Goal: Transaction & Acquisition: Purchase product/service

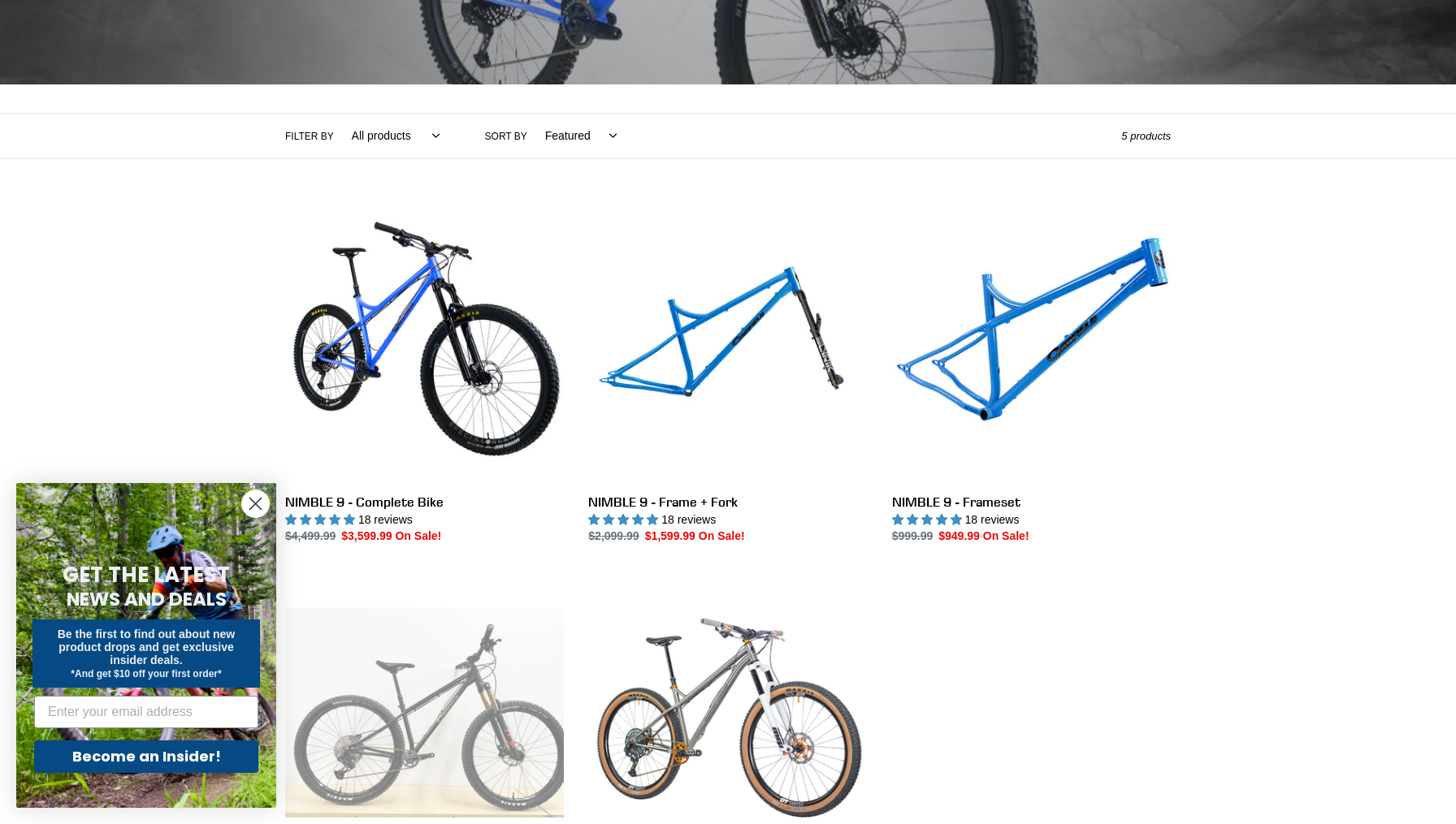
scroll to position [282, 0]
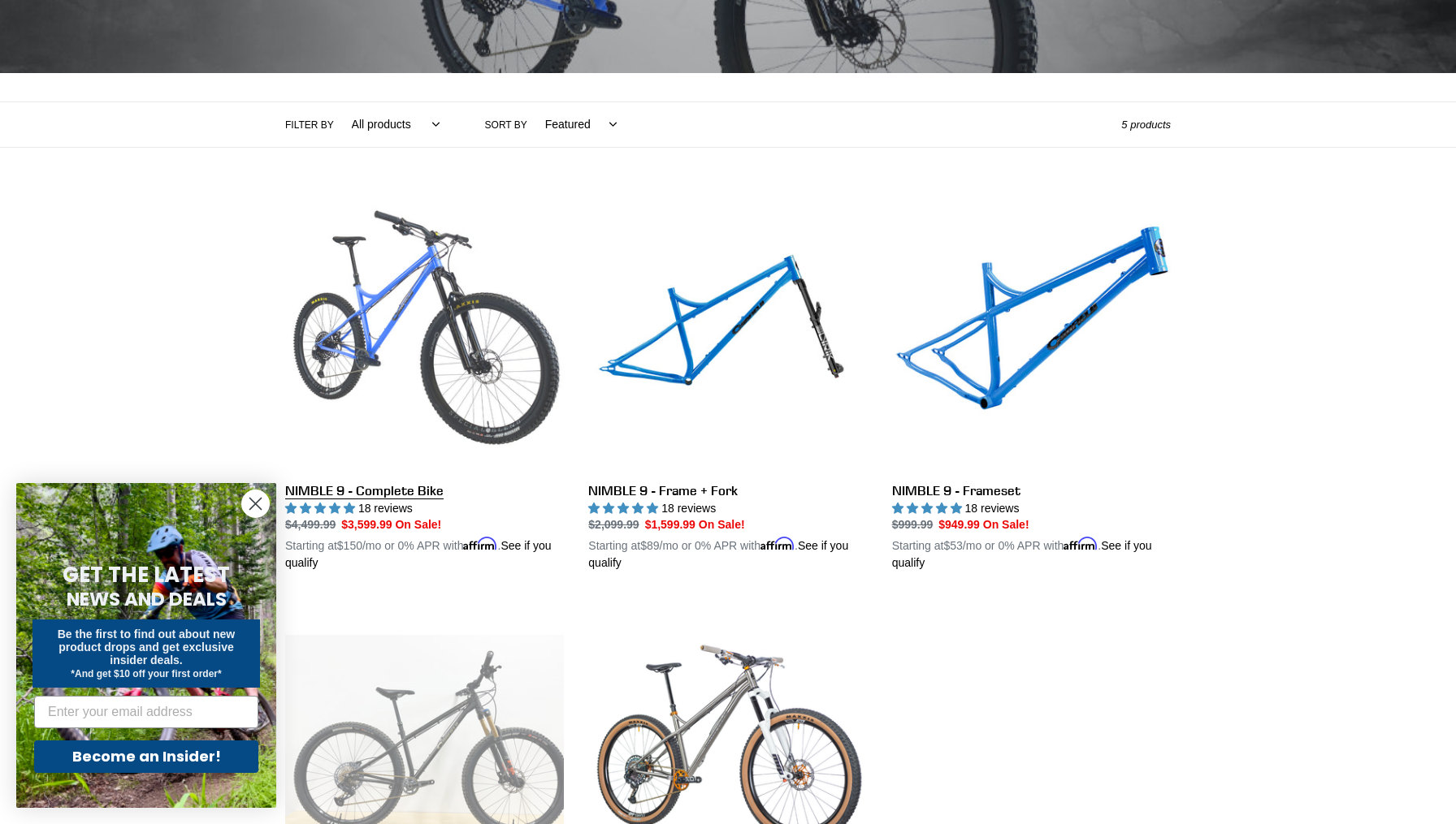
click at [392, 342] on link "NIMBLE 9 - Complete Bike" at bounding box center [424, 382] width 278 height 380
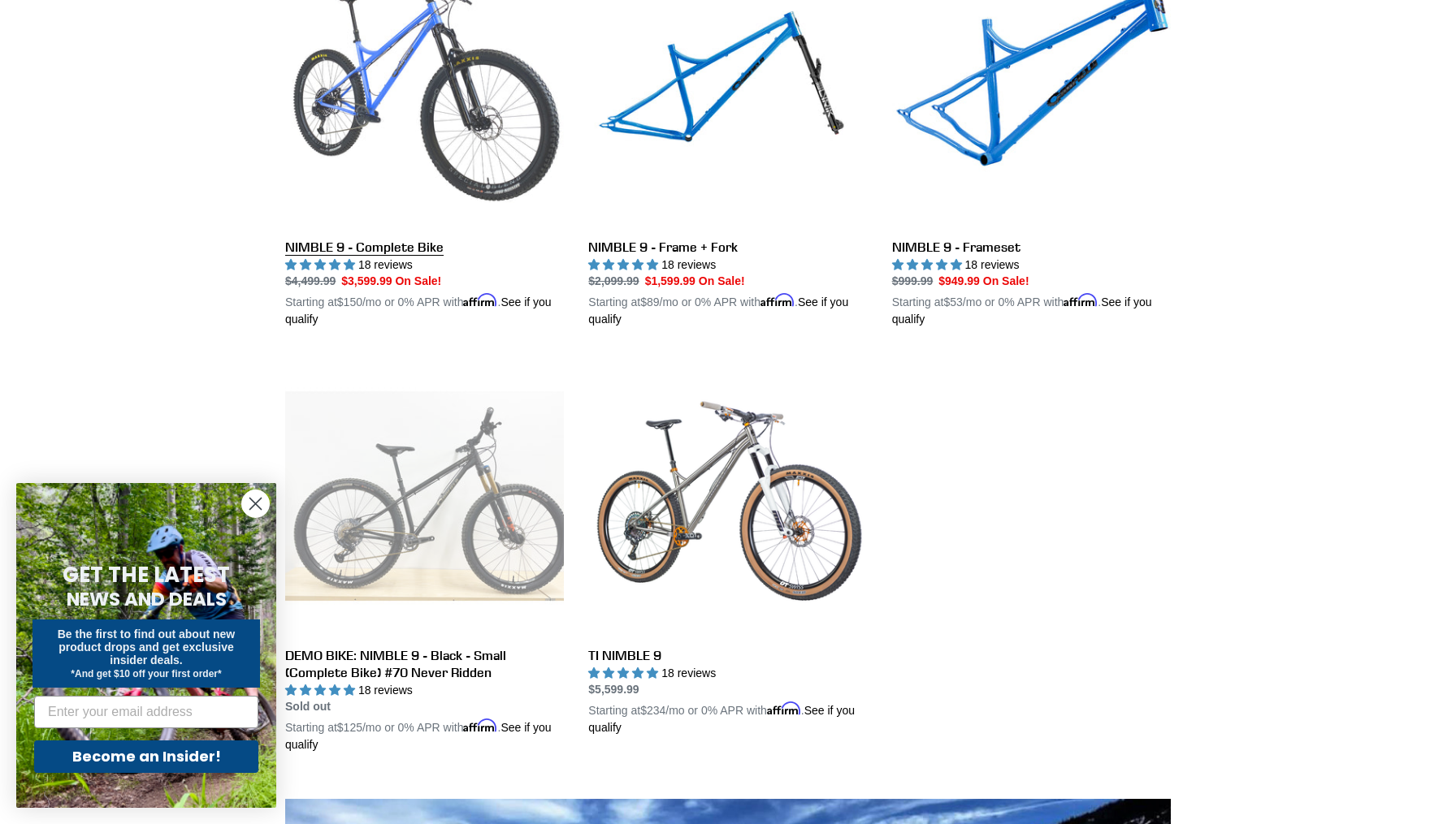
scroll to position [531, 0]
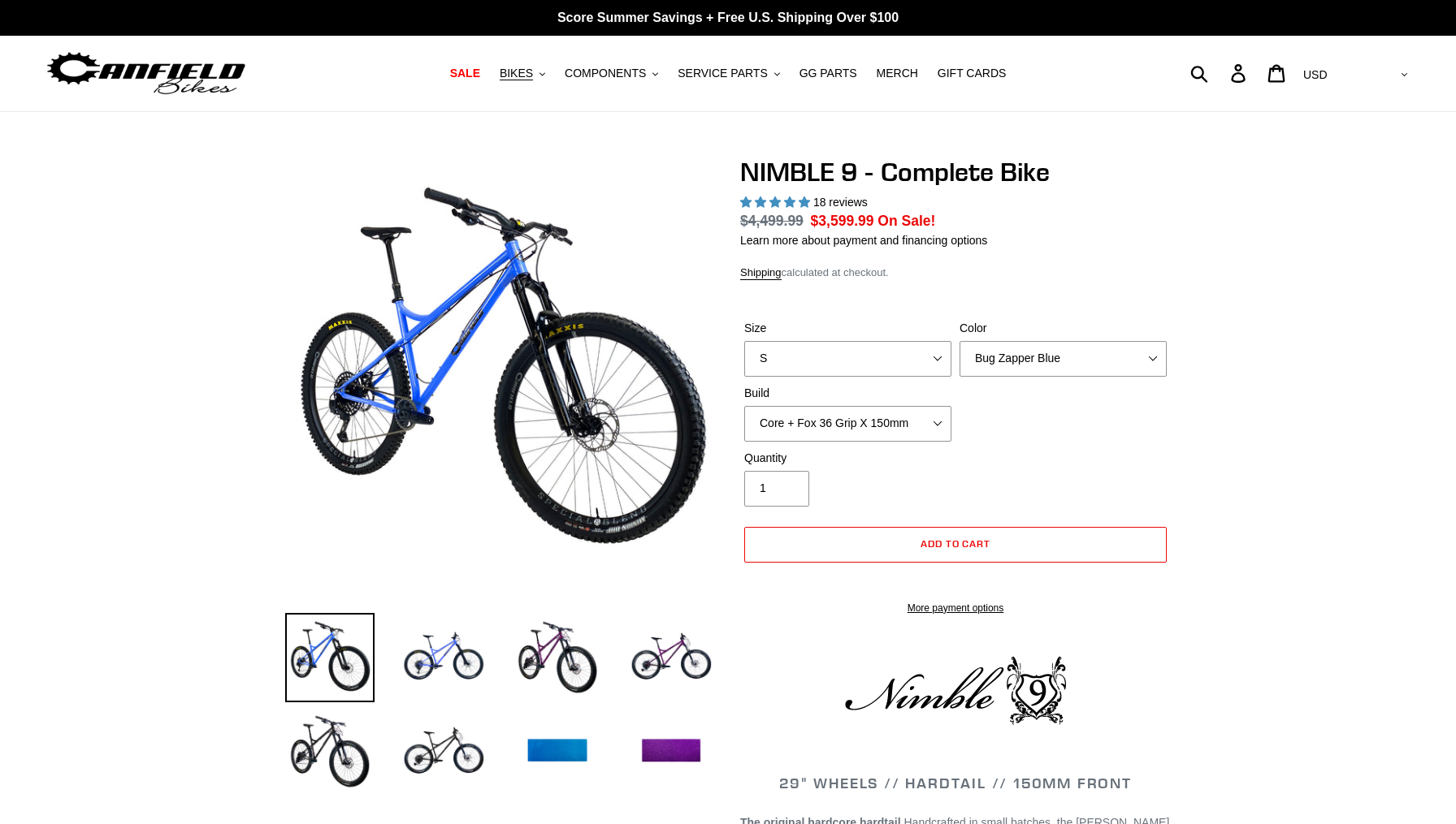
select select "highest-rating"
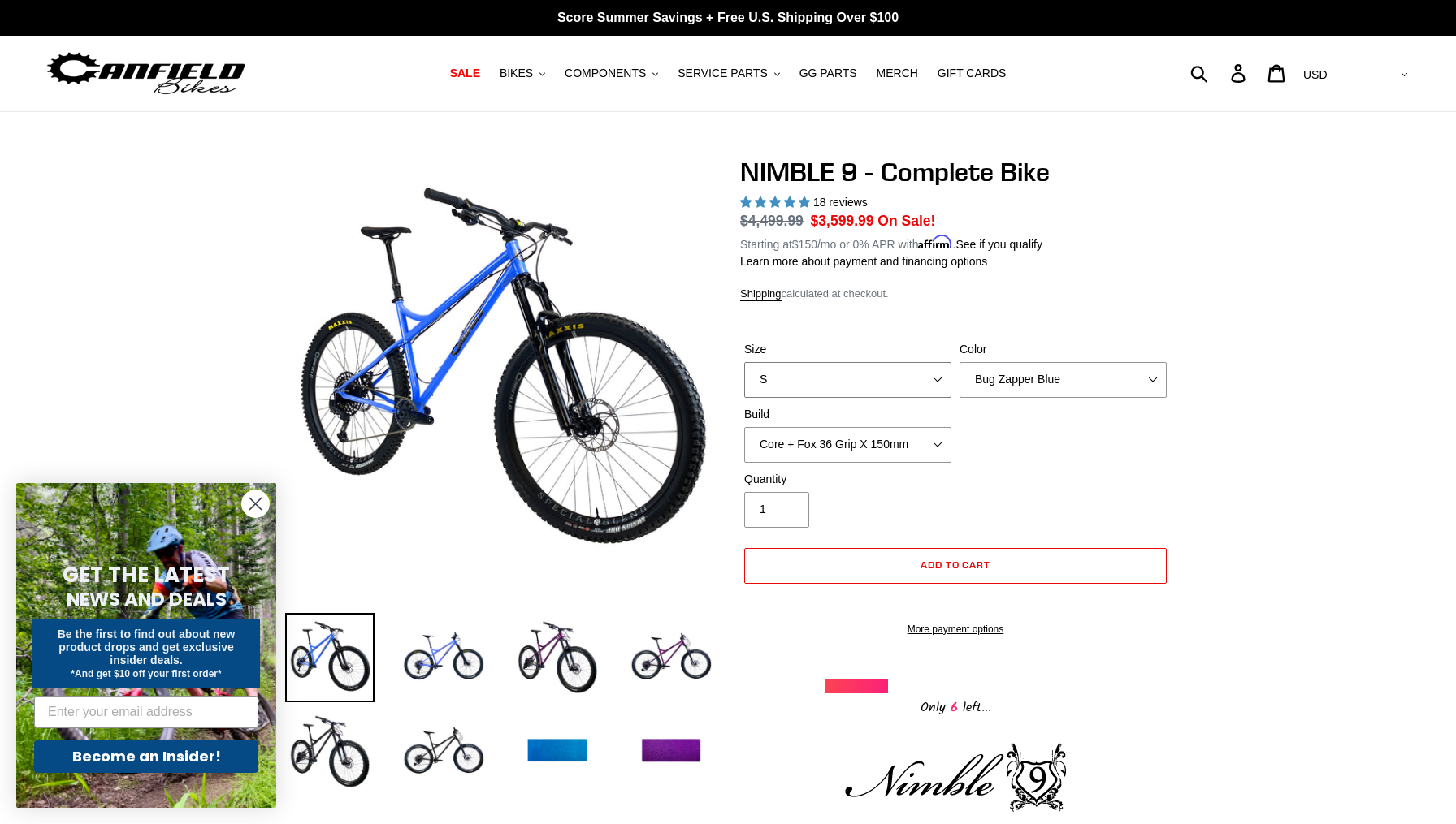
select select "L"
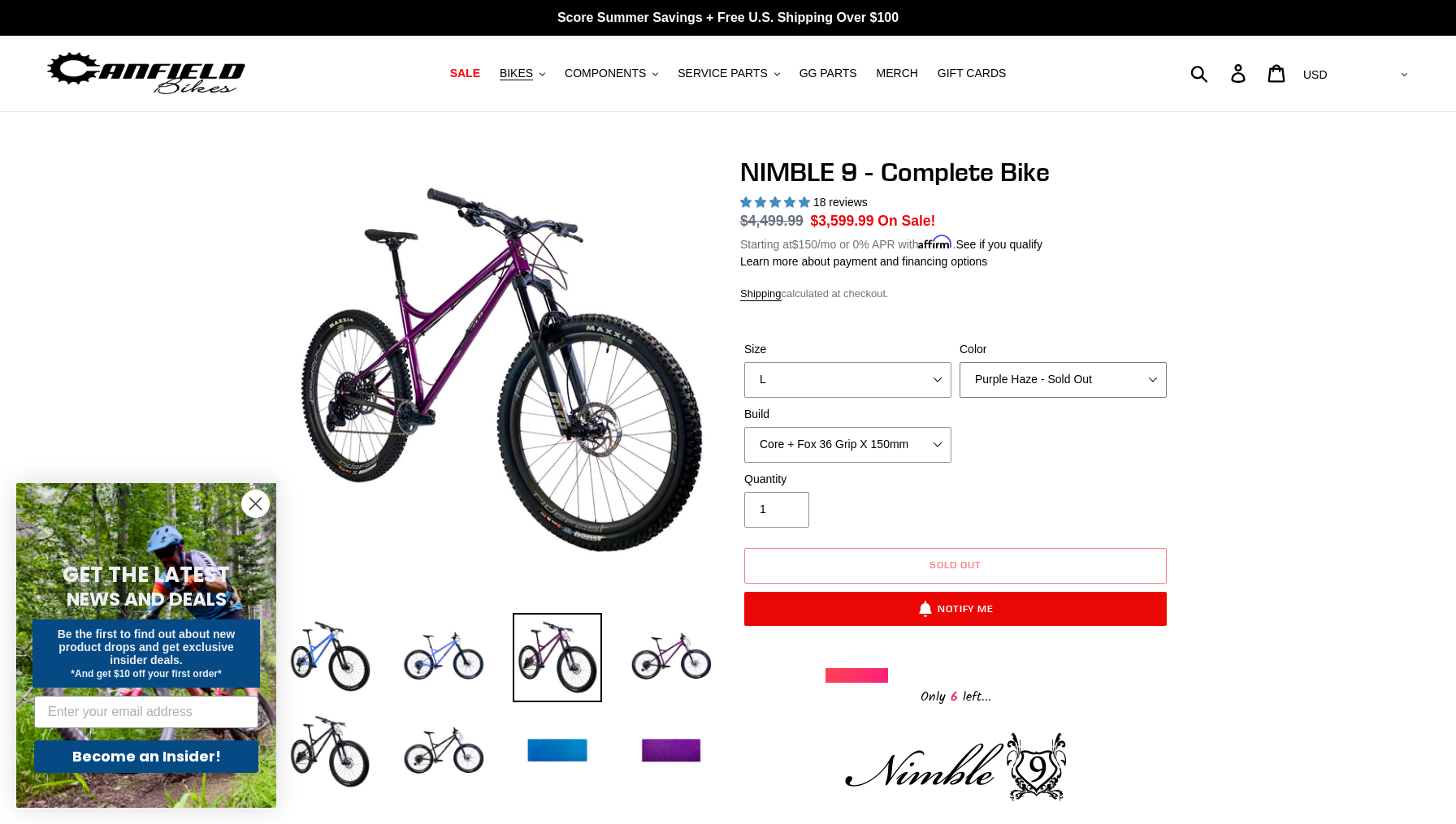
select select "Galaxy Black"
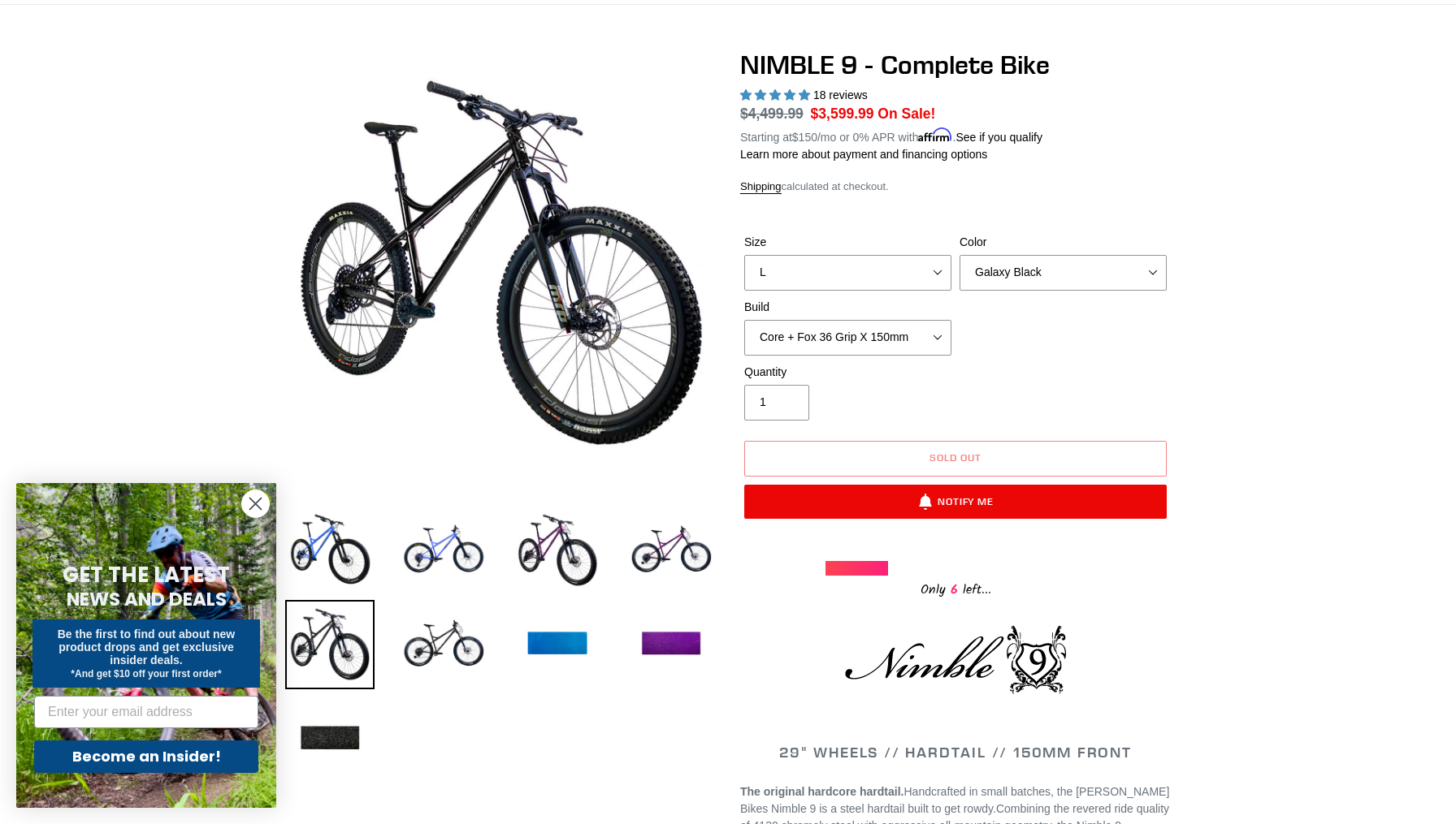
scroll to position [112, 0]
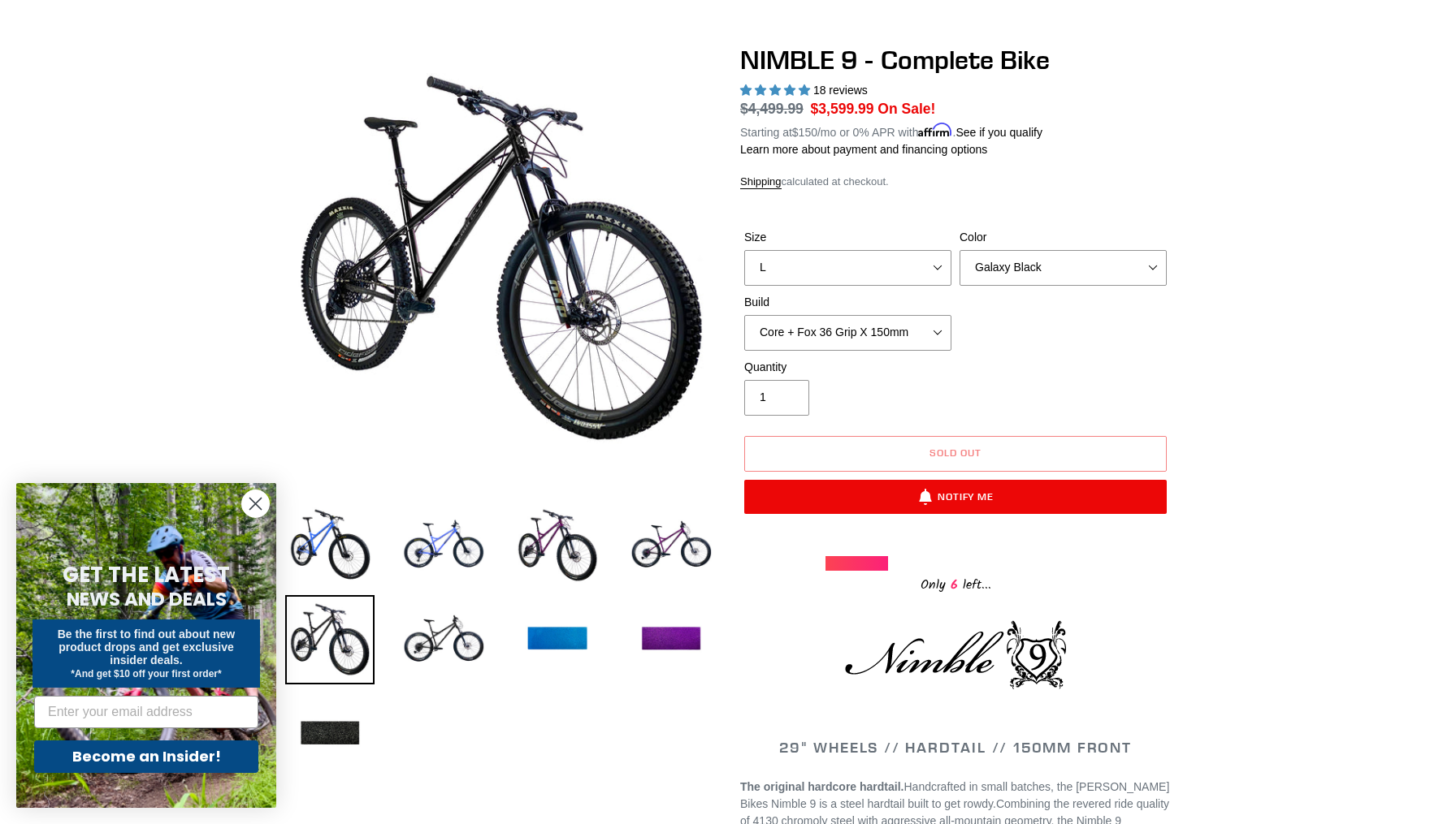
click at [253, 507] on icon "Close dialog" at bounding box center [256, 505] width 12 height 12
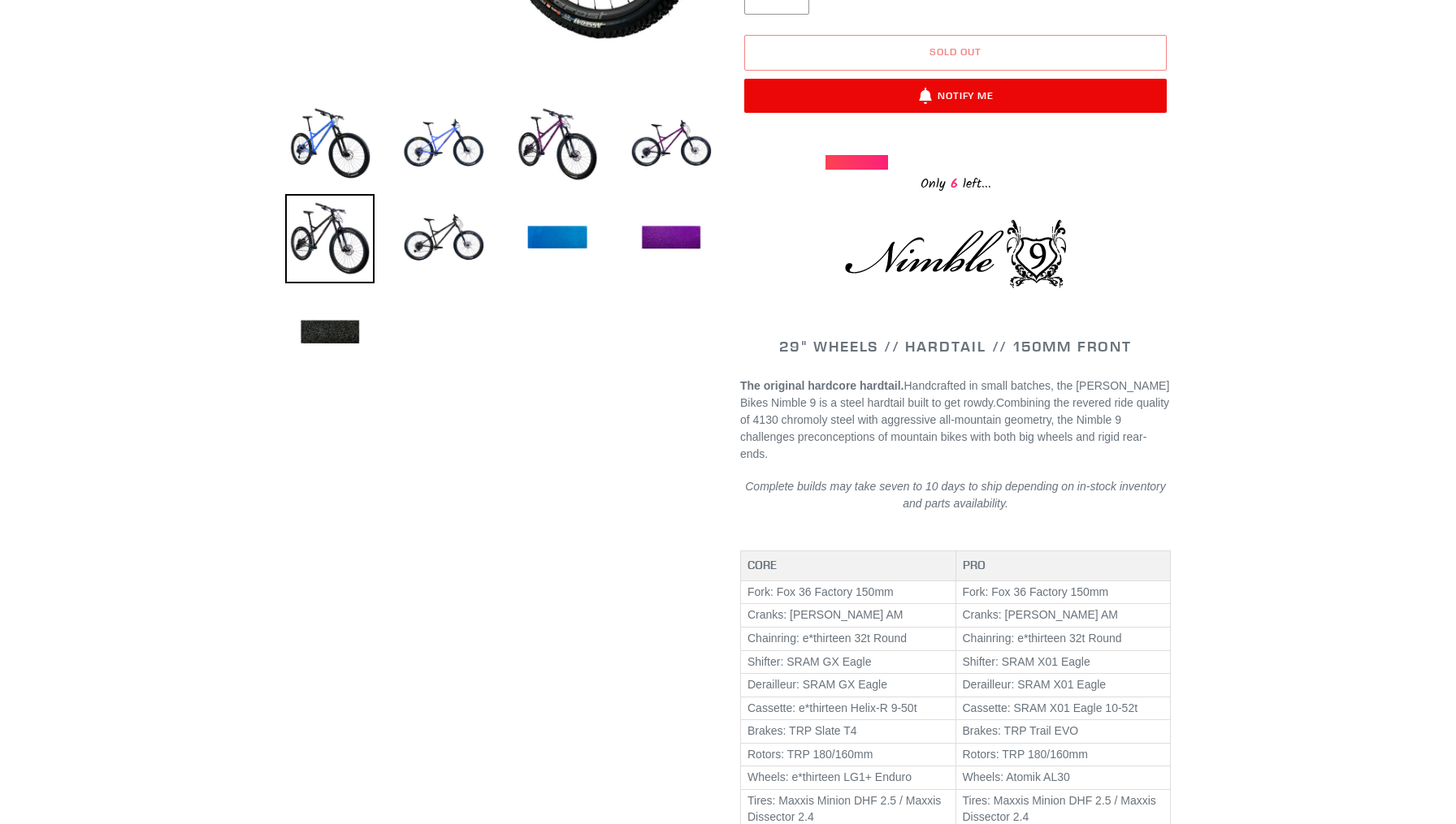
scroll to position [532, 0]
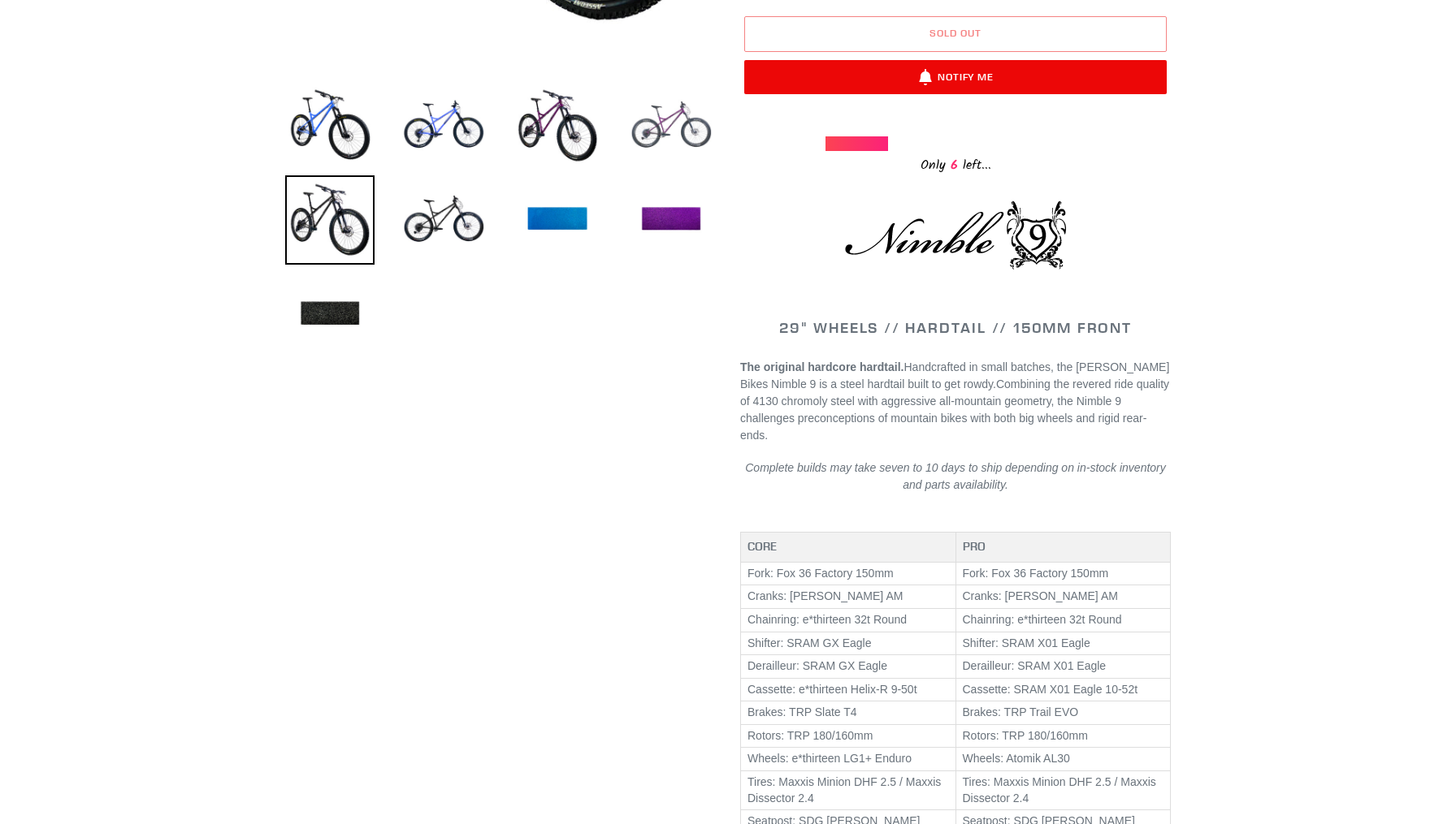
click at [651, 126] on img at bounding box center [672, 125] width 90 height 90
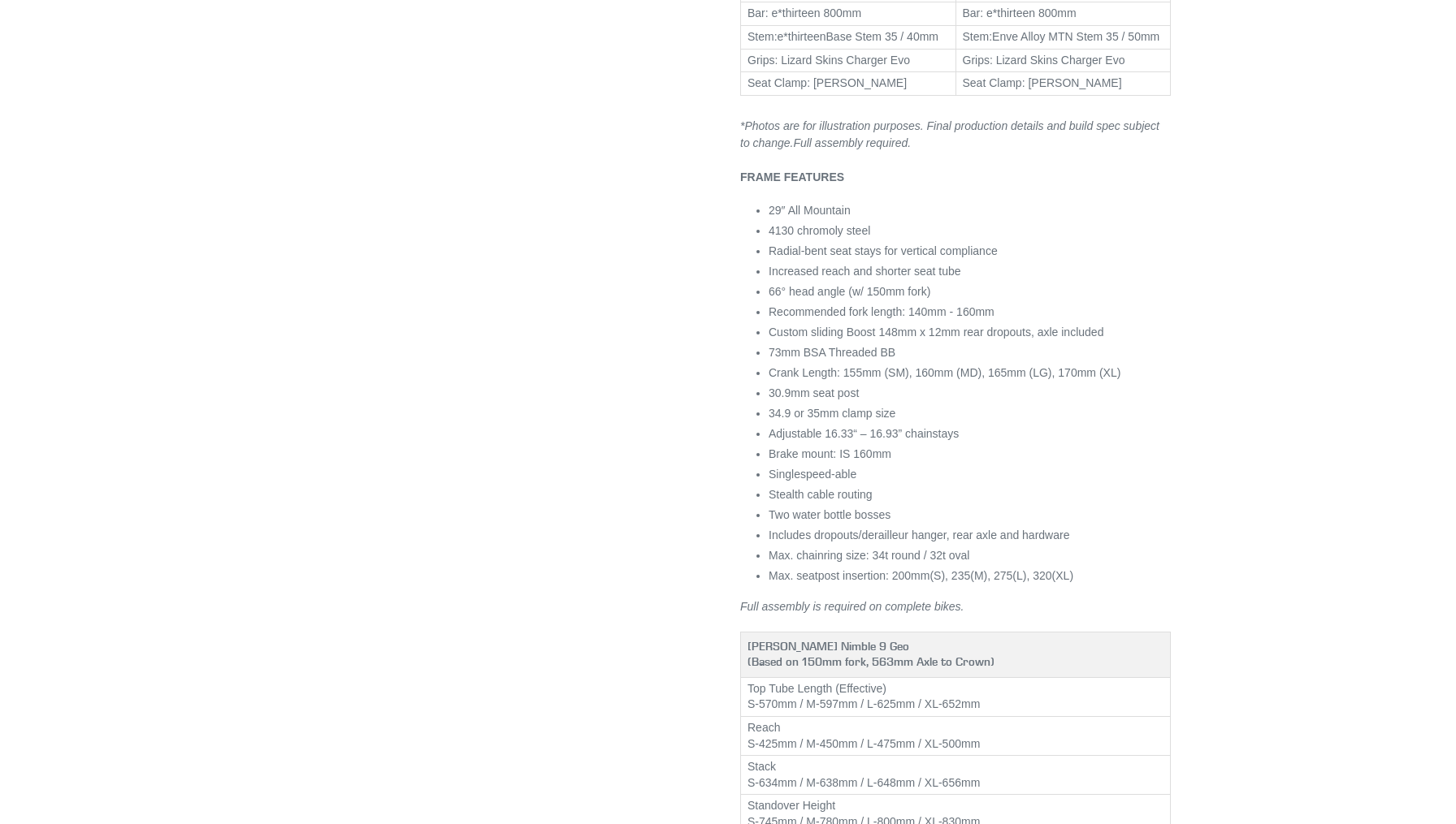
scroll to position [1390, 0]
